Goal: Information Seeking & Learning: Learn about a topic

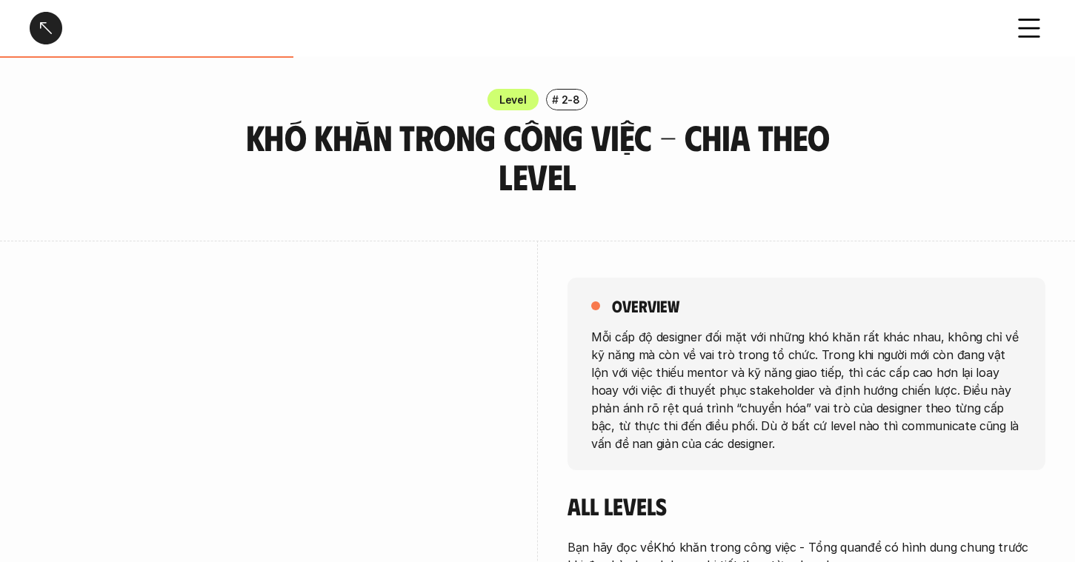
scroll to position [1757, 0]
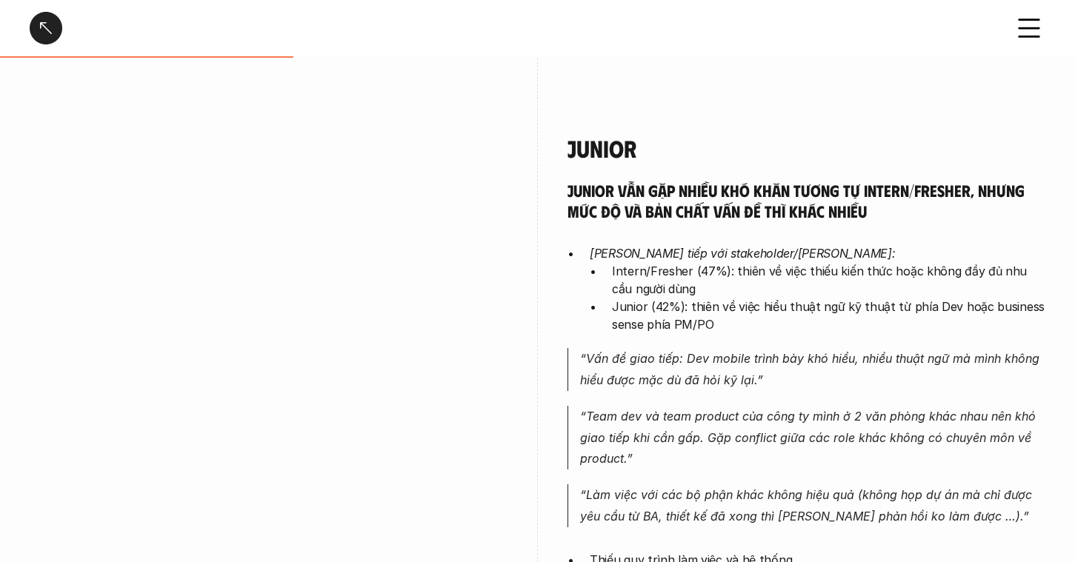
click at [864, 262] on p "Intern/Fresher (47%): thiên về việc thiếu kiến thức hoặc không đầy đủ nhu cầu n…" at bounding box center [828, 280] width 433 height 36
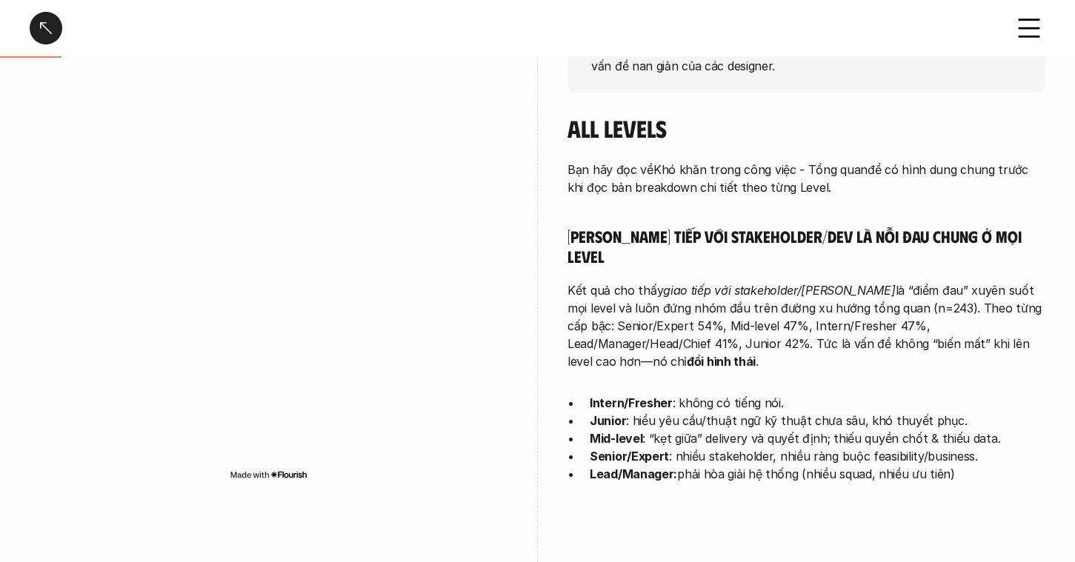
scroll to position [0, 0]
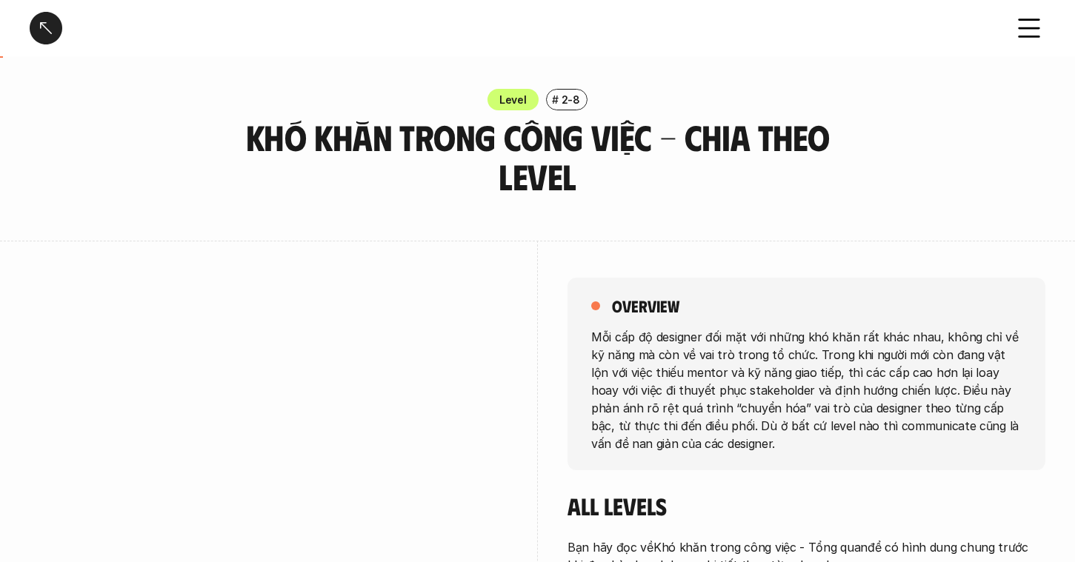
click at [47, 23] on div at bounding box center [46, 28] width 33 height 33
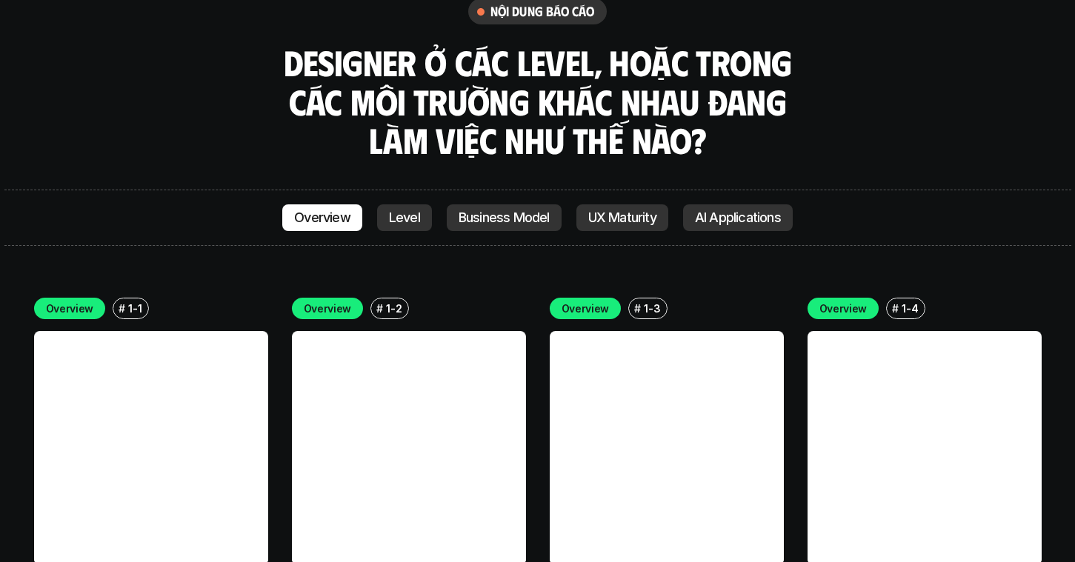
scroll to position [4090, 0]
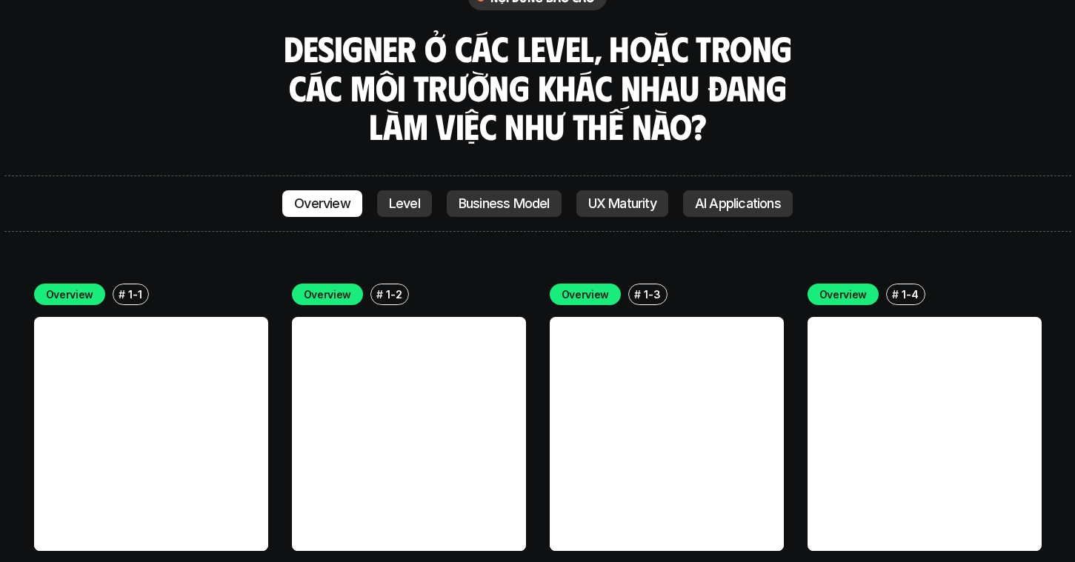
click at [117, 562] on link "Các loại yêu cầu - Tổng quan" at bounding box center [137, 573] width 207 height 20
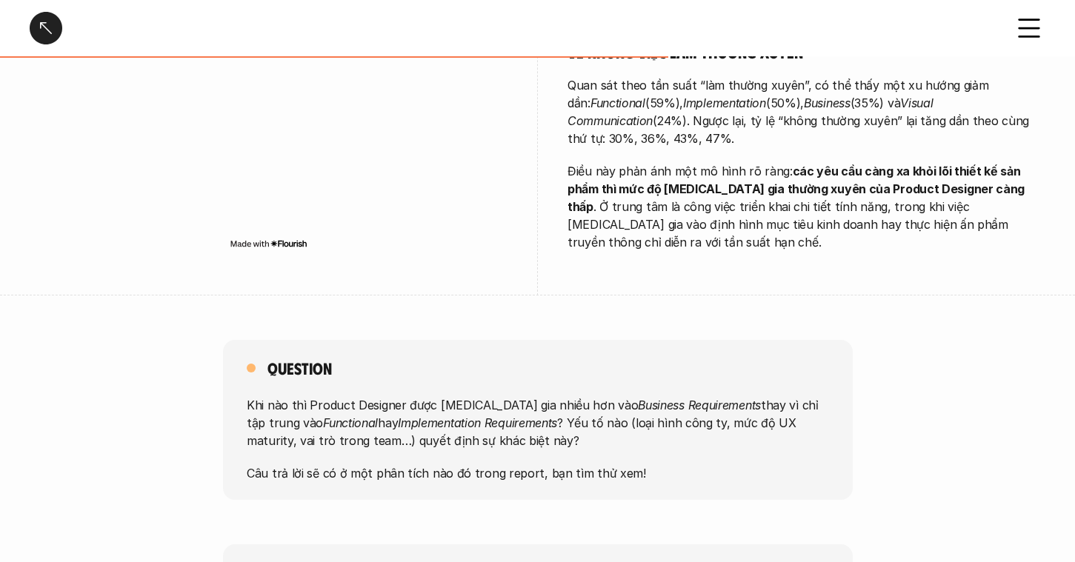
scroll to position [934, 0]
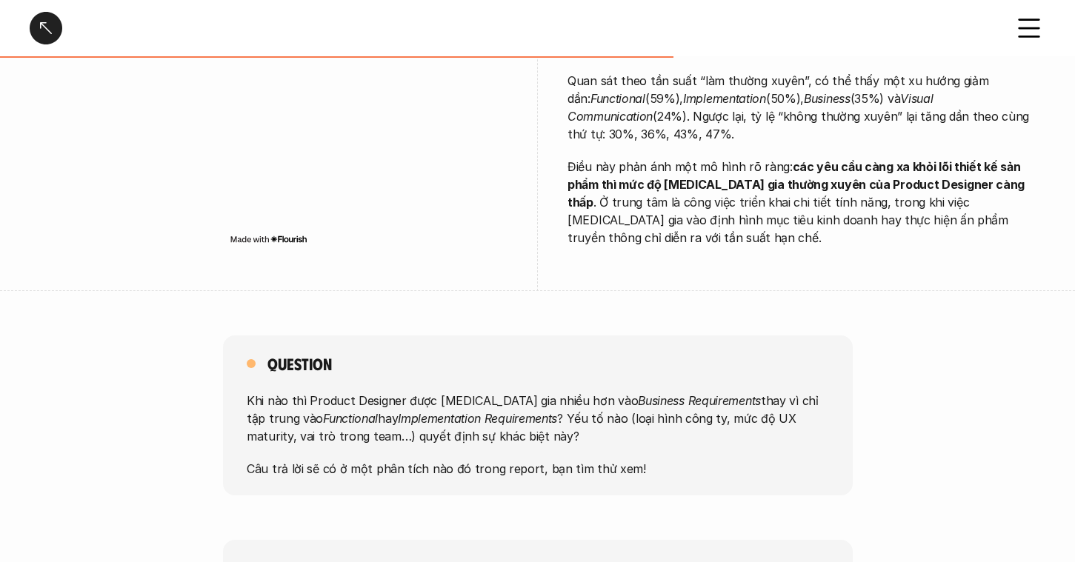
click at [576, 272] on div "Các loại yêu cầu - Tổng quan Overview # 1-1 Các loại yêu cầu - Tổng quan overvi…" at bounding box center [537, 179] width 1075 height 2226
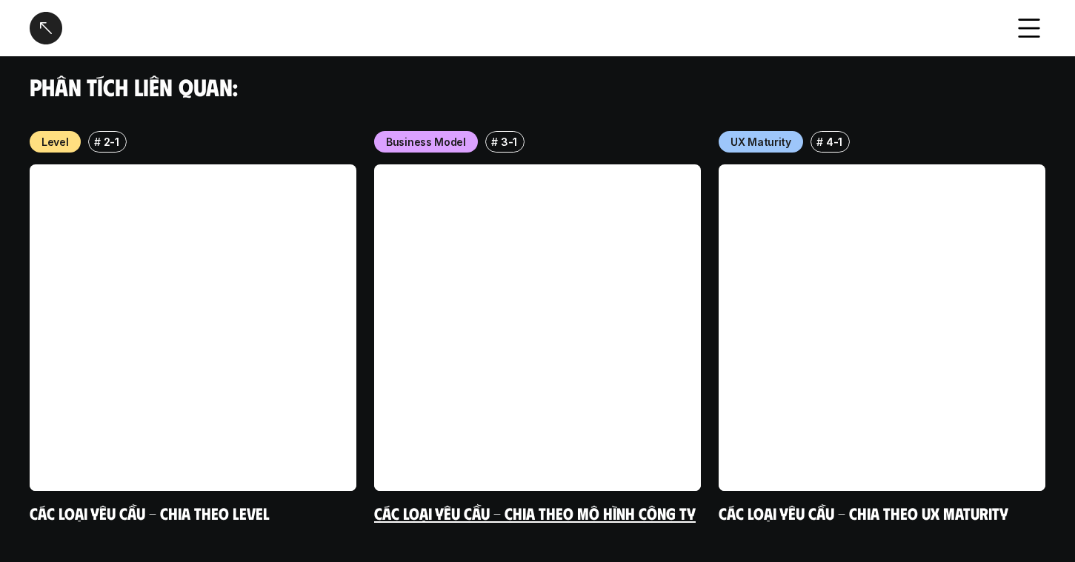
scroll to position [1591, 0]
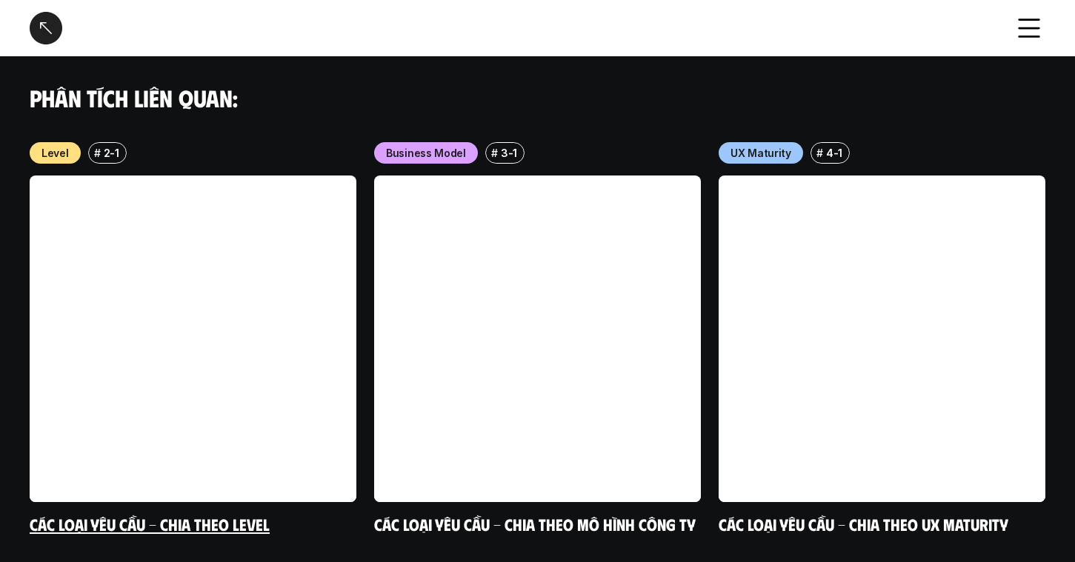
click at [224, 514] on link "Các loại yêu cầu - Chia theo level" at bounding box center [150, 524] width 240 height 20
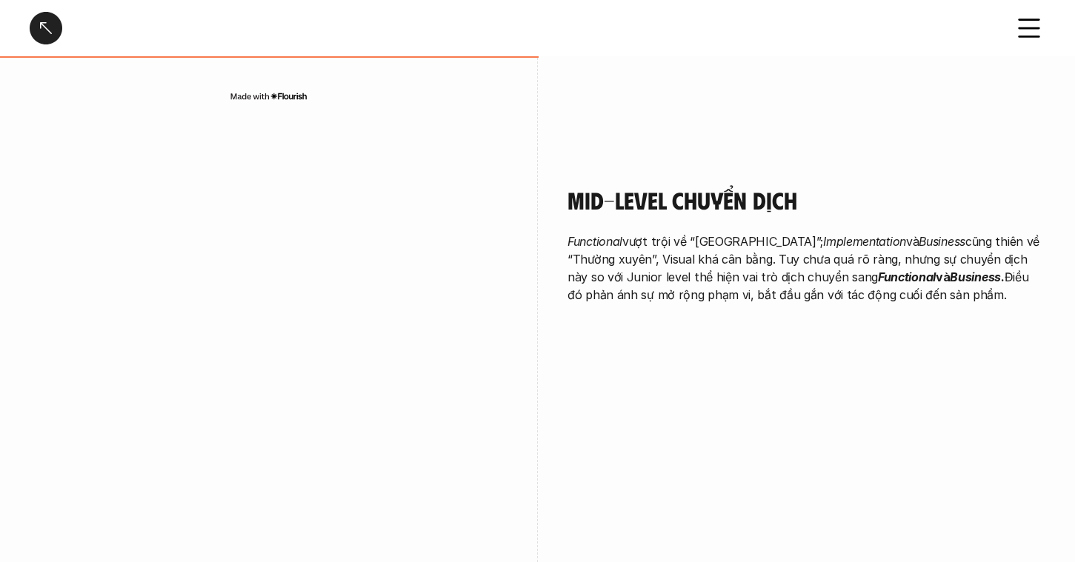
scroll to position [2148, 0]
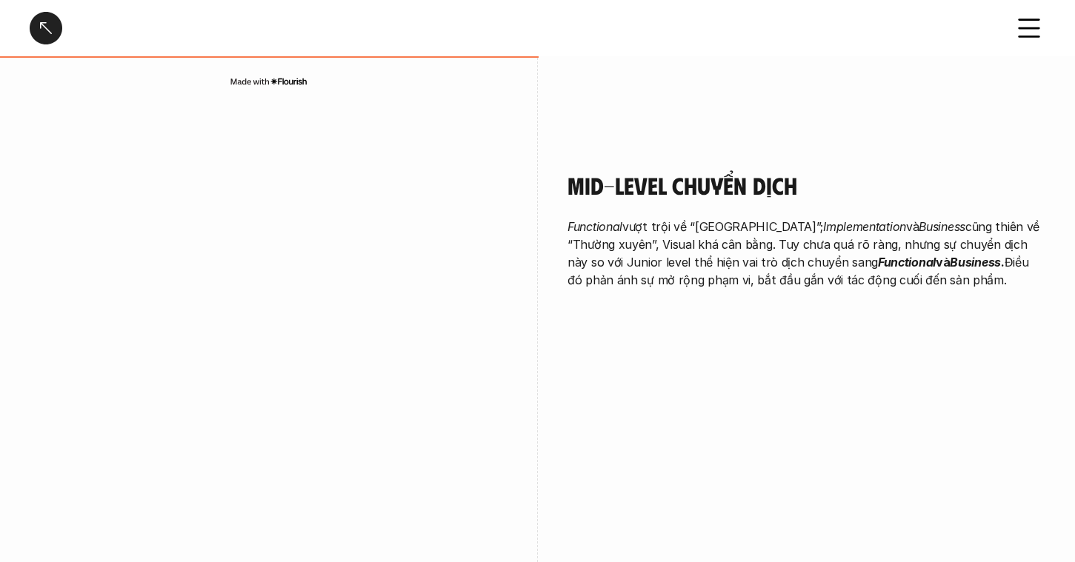
click at [46, 13] on div at bounding box center [46, 28] width 33 height 33
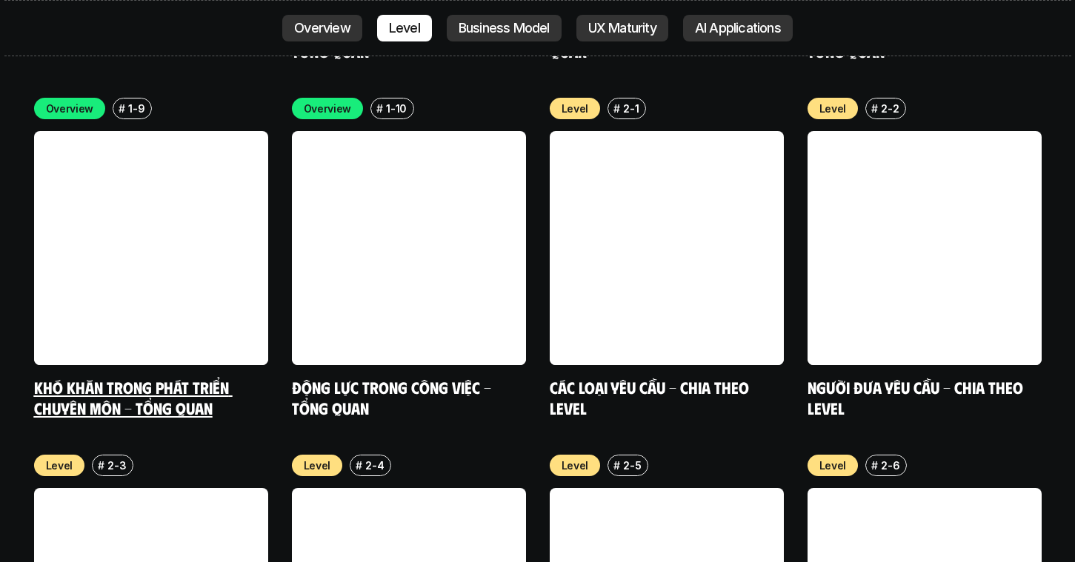
scroll to position [4943, 0]
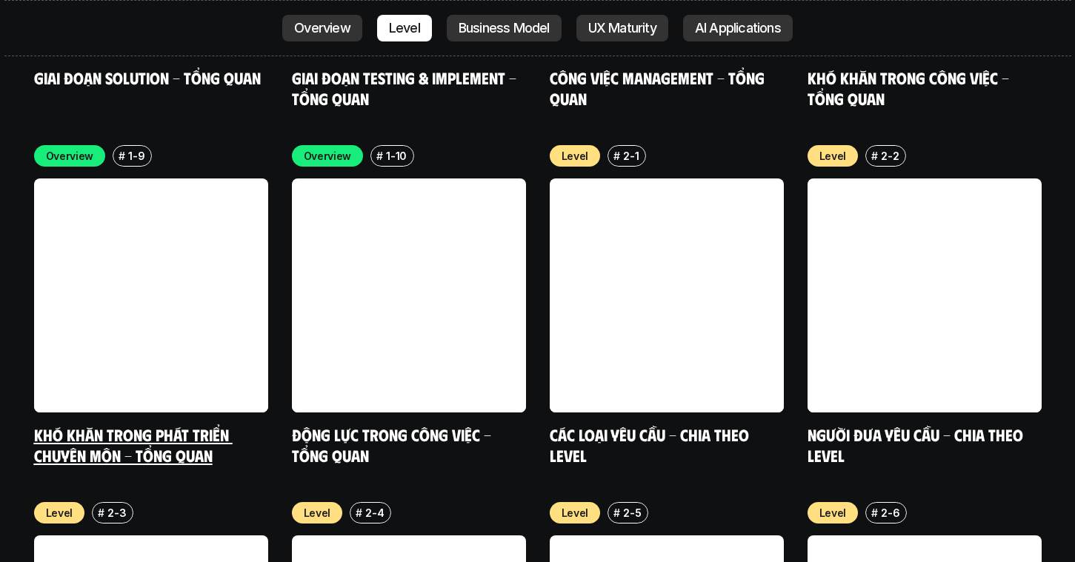
click at [156, 286] on link at bounding box center [151, 296] width 234 height 234
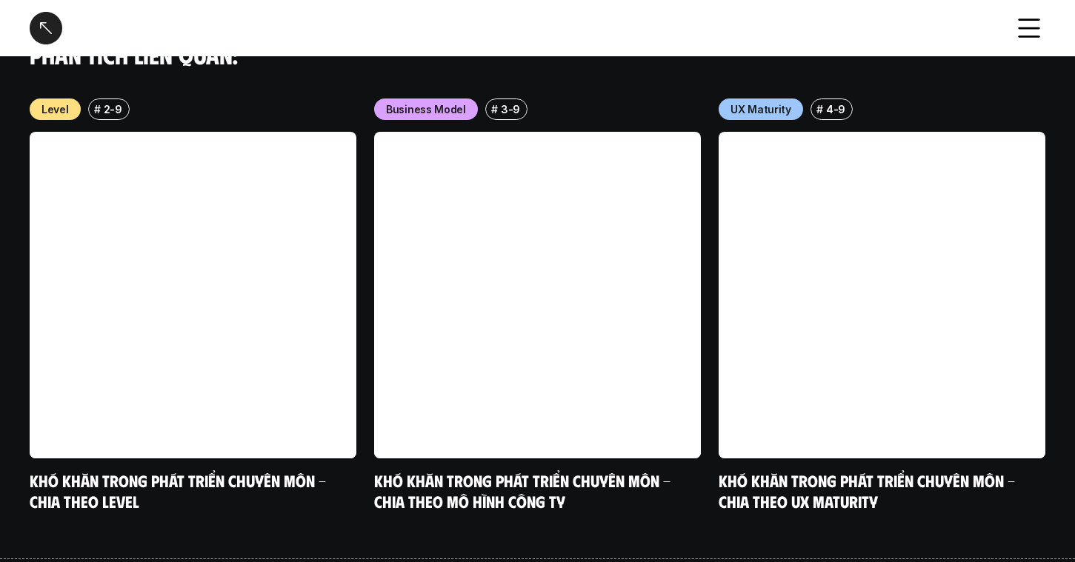
scroll to position [1597, 0]
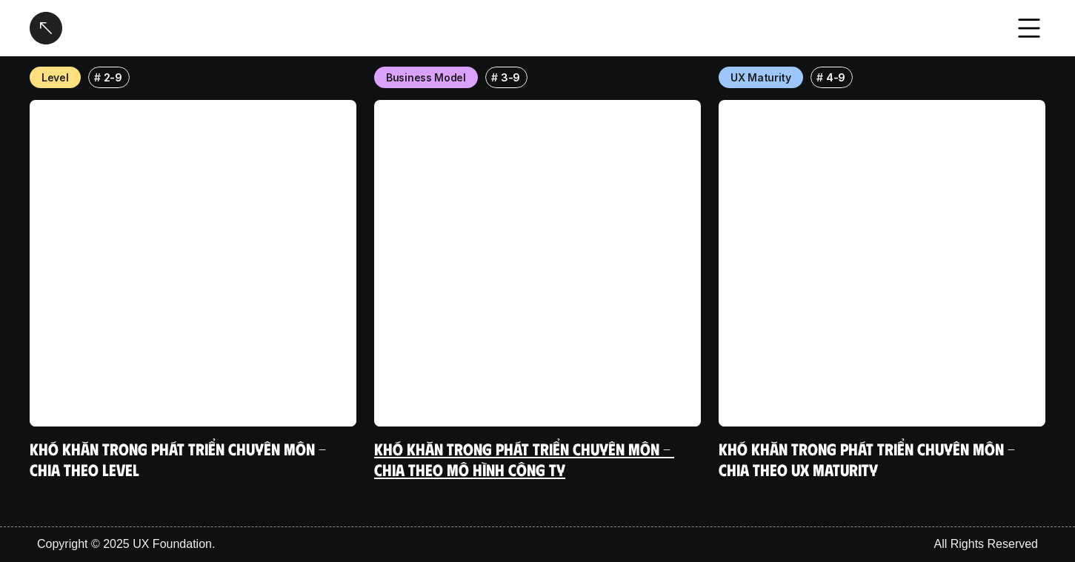
click at [505, 463] on link "Khó khăn trong phát triển chuyên môn - Chia theo mô hình công ty" at bounding box center [524, 459] width 300 height 41
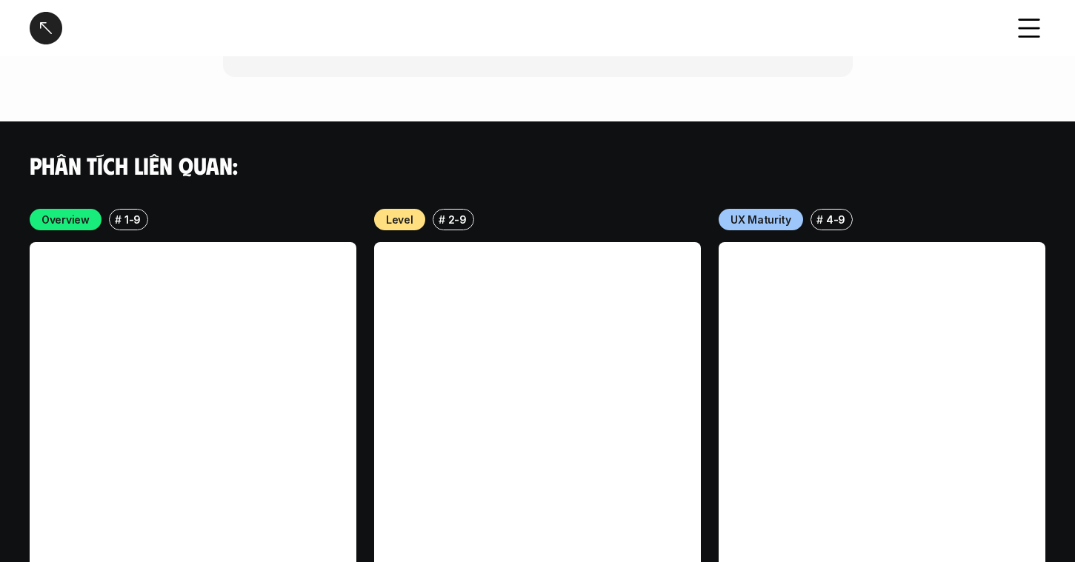
scroll to position [3994, 0]
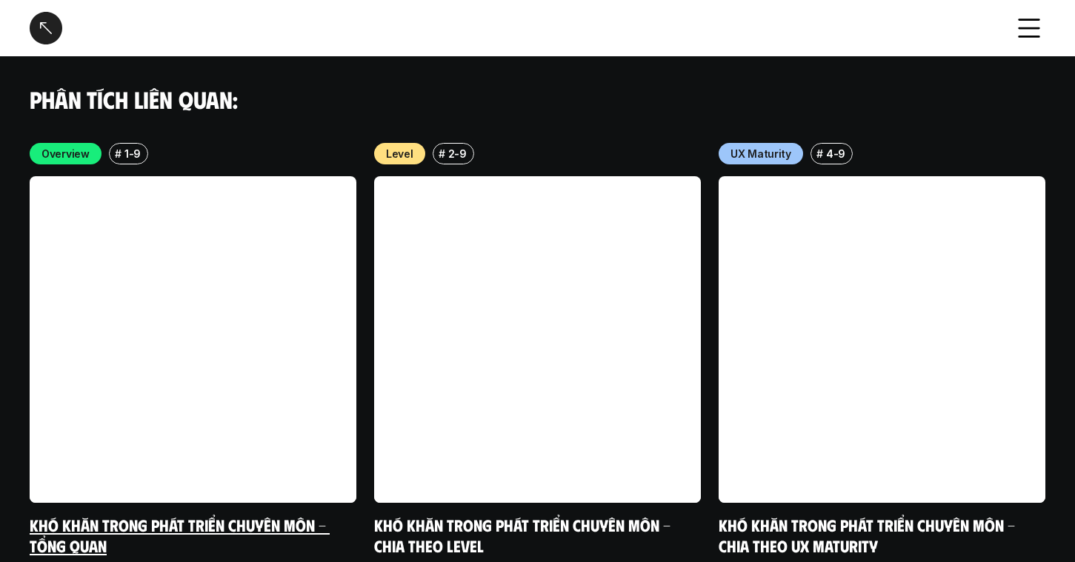
click at [286, 515] on link "Khó khăn trong phát triển chuyên môn - Tổng quan" at bounding box center [180, 535] width 300 height 41
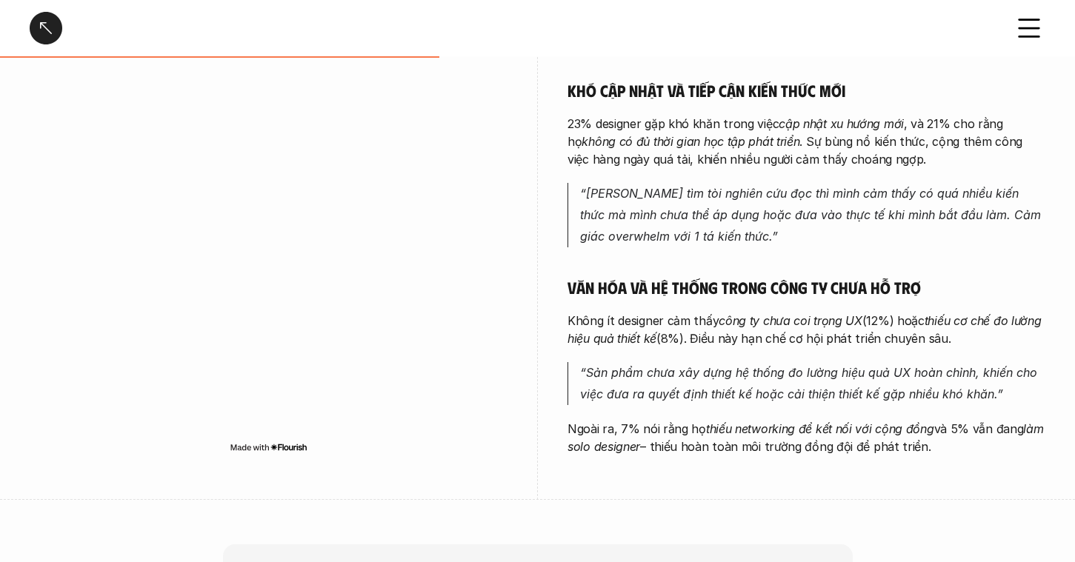
scroll to position [608, 0]
